Goal: Information Seeking & Learning: Check status

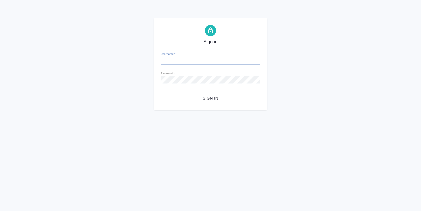
type input "o.usmanova@awatera.com"
click at [217, 97] on span "Sign in" at bounding box center [210, 98] width 90 height 7
type input "o.usmanova@awatera.com"
click at [208, 98] on span "Sign in" at bounding box center [210, 98] width 90 height 7
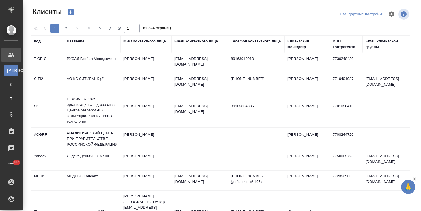
select select "RU"
click at [295, 45] on div "Клиентский менеджер" at bounding box center [307, 43] width 40 height 11
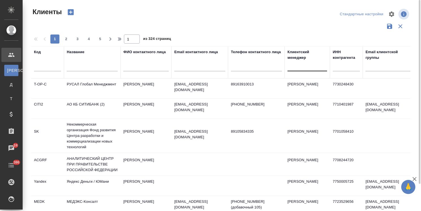
click at [295, 68] on div at bounding box center [307, 65] width 40 height 8
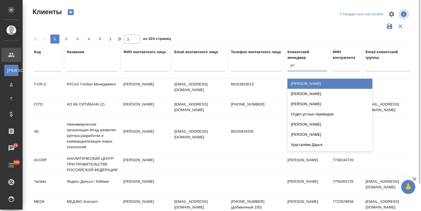
type input "усма"
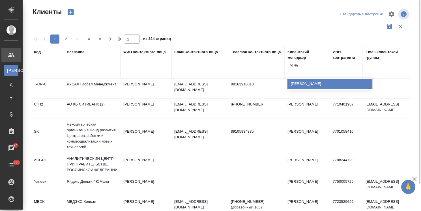
click at [297, 83] on div "[PERSON_NAME]" at bounding box center [329, 84] width 85 height 10
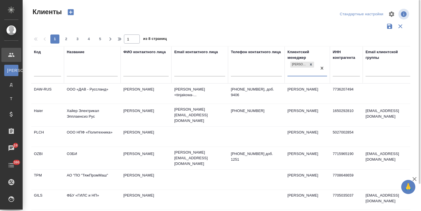
click at [413, 177] on icon "button" at bounding box center [414, 179] width 7 height 7
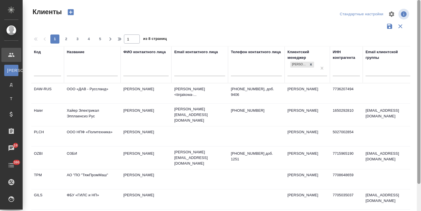
scroll to position [28, 0]
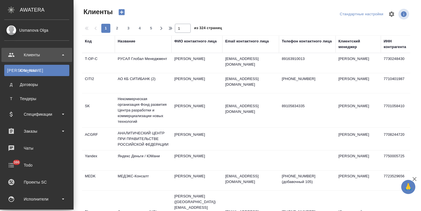
select select "RU"
click at [36, 130] on div "Заказы" at bounding box center [36, 131] width 65 height 8
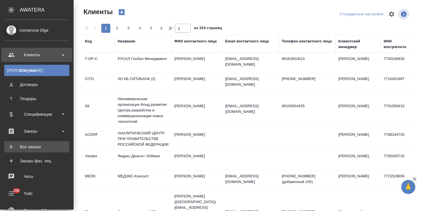
click at [41, 145] on div "Все заказы" at bounding box center [36, 147] width 59 height 6
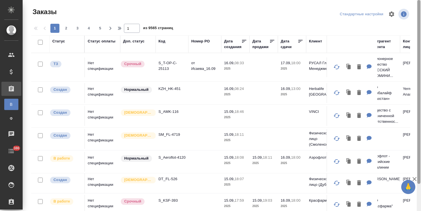
click at [413, 179] on icon "button" at bounding box center [414, 179] width 7 height 7
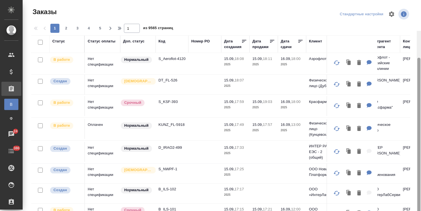
scroll to position [31, 0]
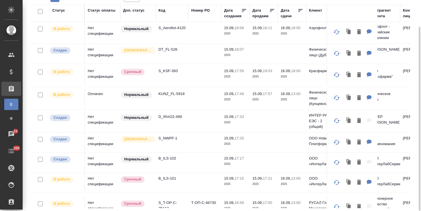
drag, startPoint x: 419, startPoint y: 123, endPoint x: 359, endPoint y: 157, distance: 68.6
click at [413, 134] on div "Заказы Стандартные настройки 1 2 3 4 5 1 из 9565 страниц Статус Статус оплаты Д…" at bounding box center [222, 105] width 398 height 211
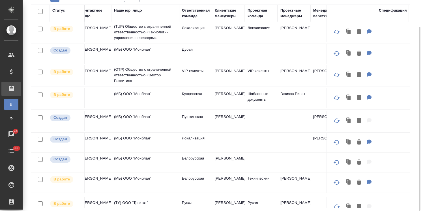
scroll to position [99, 322]
click at [230, 18] on div "Клиентские менеджеры" at bounding box center [226, 13] width 27 height 11
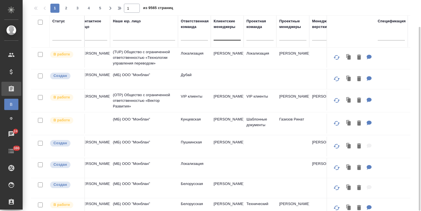
click at [225, 34] on div at bounding box center [226, 35] width 27 height 8
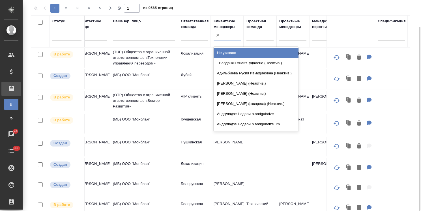
type input "усма"
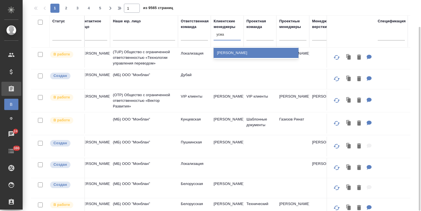
click at [231, 54] on div "[PERSON_NAME]" at bounding box center [255, 53] width 85 height 10
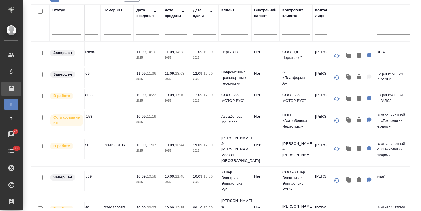
scroll to position [99, 0]
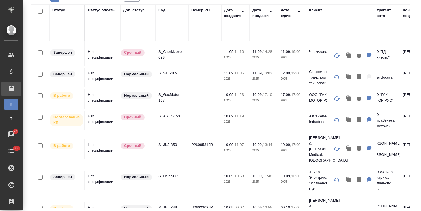
click at [288, 30] on input "text" at bounding box center [293, 29] width 19 height 8
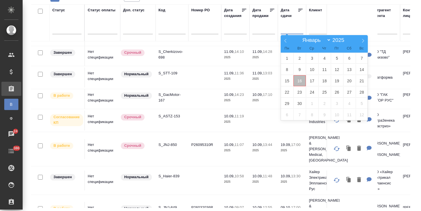
click at [301, 83] on span "16" at bounding box center [299, 80] width 12 height 11
type div "2025-09-15T21:00:00.000Z"
click at [319, 80] on span "18" at bounding box center [324, 80] width 12 height 11
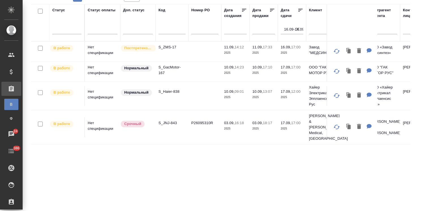
scroll to position [0, 0]
click at [173, 91] on p "S_Haier-838" at bounding box center [171, 92] width 27 height 6
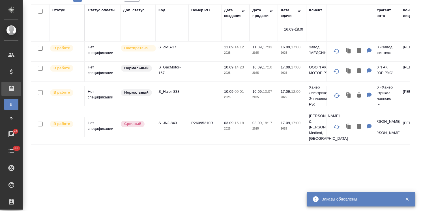
click at [166, 121] on p "S_JNJ-843" at bounding box center [171, 123] width 27 height 6
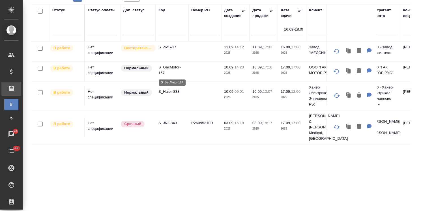
click at [168, 67] on p "S_GacMotor-167" at bounding box center [171, 69] width 27 height 11
click at [299, 28] on icon "button" at bounding box center [298, 29] width 6 height 6
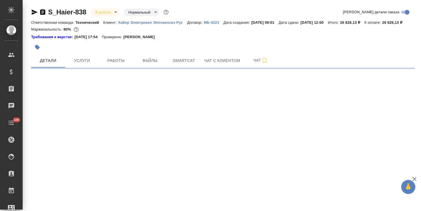
select select "RU"
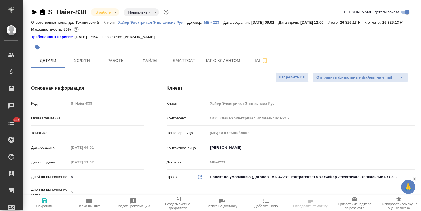
type textarea "x"
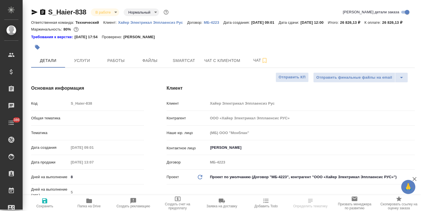
type textarea "x"
drag, startPoint x: 90, startPoint y: 5, endPoint x: 38, endPoint y: 5, distance: 51.2
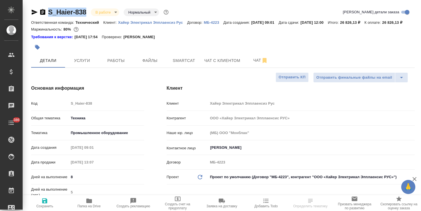
copy link "S_Haier-838"
type textarea "x"
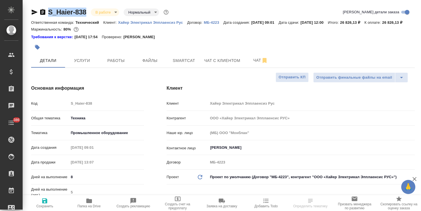
type textarea "x"
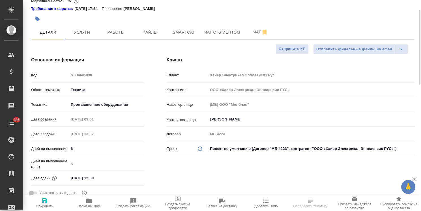
scroll to position [57, 0]
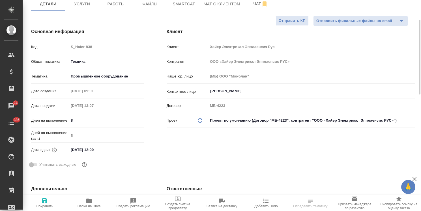
select select "RU"
type textarea "x"
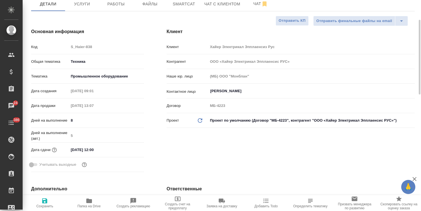
type textarea "x"
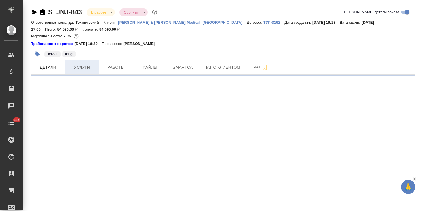
select select "RU"
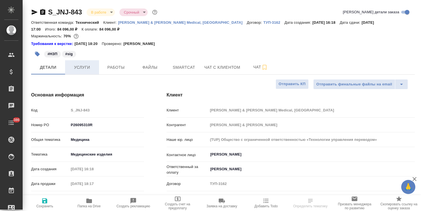
type textarea "x"
click at [82, 68] on span "Услуги" at bounding box center [81, 67] width 27 height 7
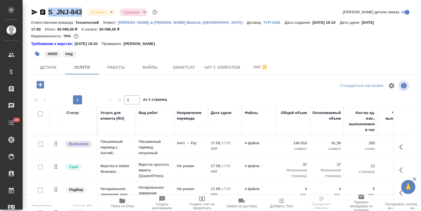
drag, startPoint x: 82, startPoint y: 4, endPoint x: 42, endPoint y: 7, distance: 39.4
click at [42, 7] on div "S_JNJ-843 В работе inProgress Срочный urgent Кратко детали заказа Ответственная…" at bounding box center [222, 121] width 389 height 243
copy link "S_JNJ-843"
click at [55, 68] on span "Детали" at bounding box center [47, 67] width 27 height 7
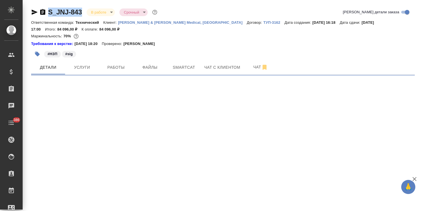
select select "RU"
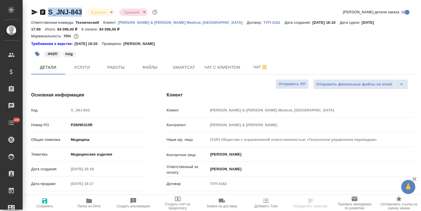
type textarea "x"
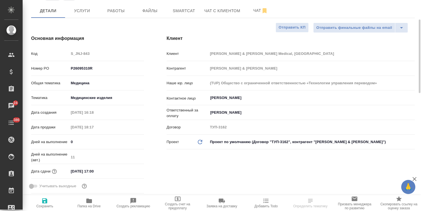
scroll to position [85, 0]
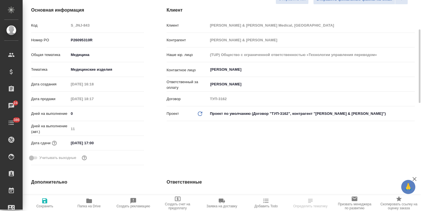
select select "RU"
type textarea "x"
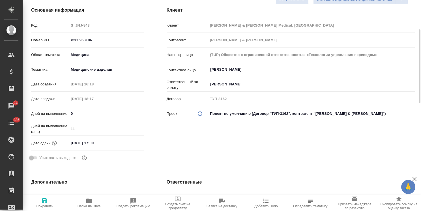
type textarea "x"
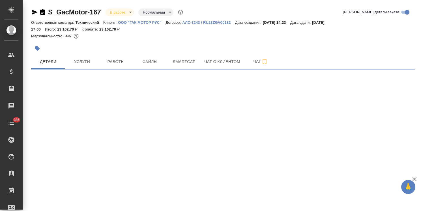
select select "RU"
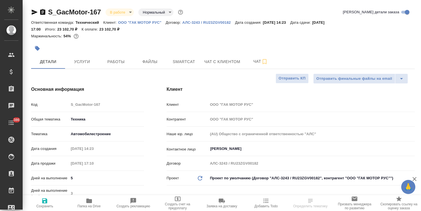
type textarea "x"
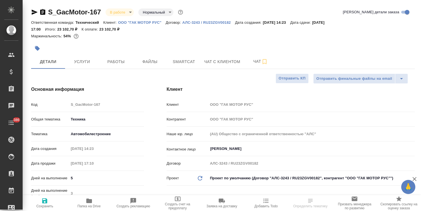
type textarea "x"
drag, startPoint x: 101, startPoint y: 6, endPoint x: 46, endPoint y: 7, distance: 54.6
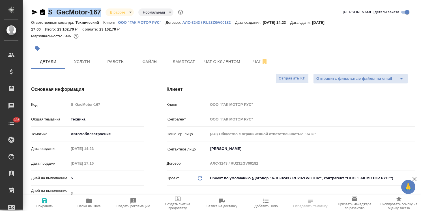
copy link "S_GacMotor-167"
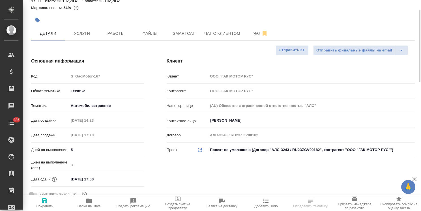
scroll to position [57, 0]
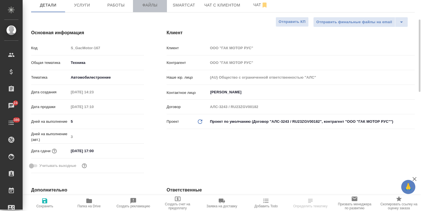
click at [155, 8] on span "Файлы" at bounding box center [149, 5] width 27 height 7
